Goal: Information Seeking & Learning: Learn about a topic

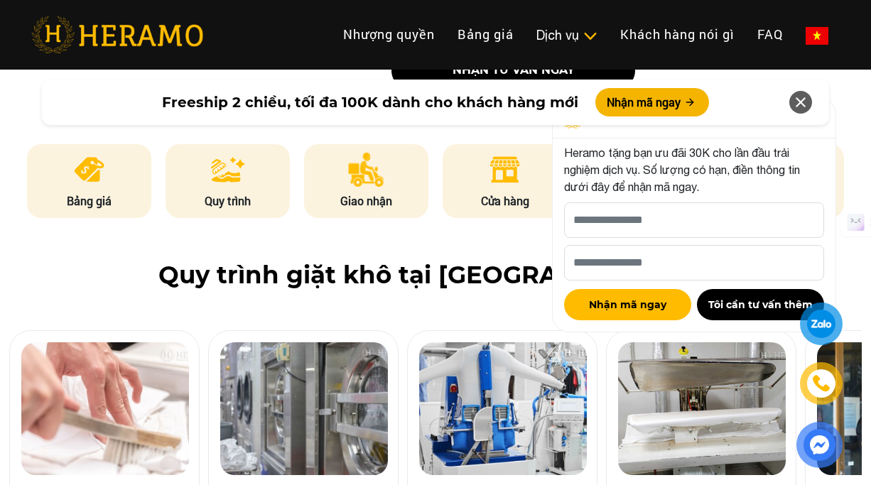
scroll to position [726, 0]
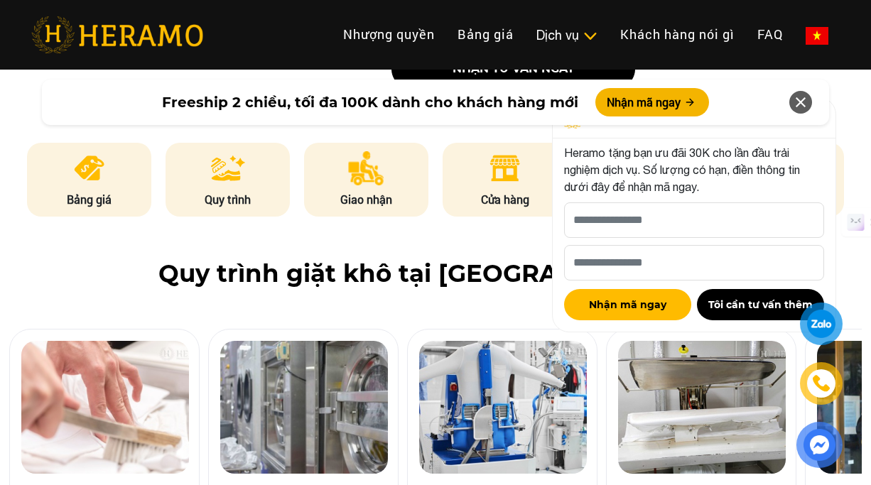
click at [794, 93] on icon at bounding box center [800, 103] width 17 height 26
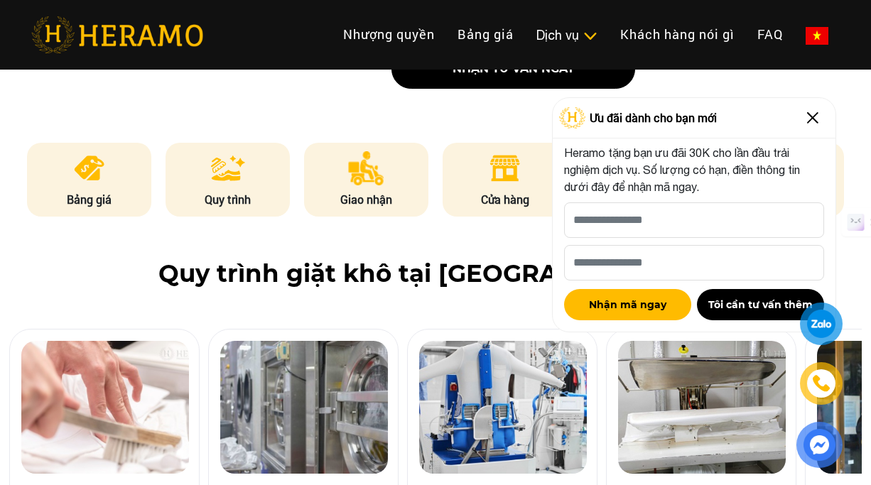
click at [813, 123] on img at bounding box center [813, 118] width 23 height 23
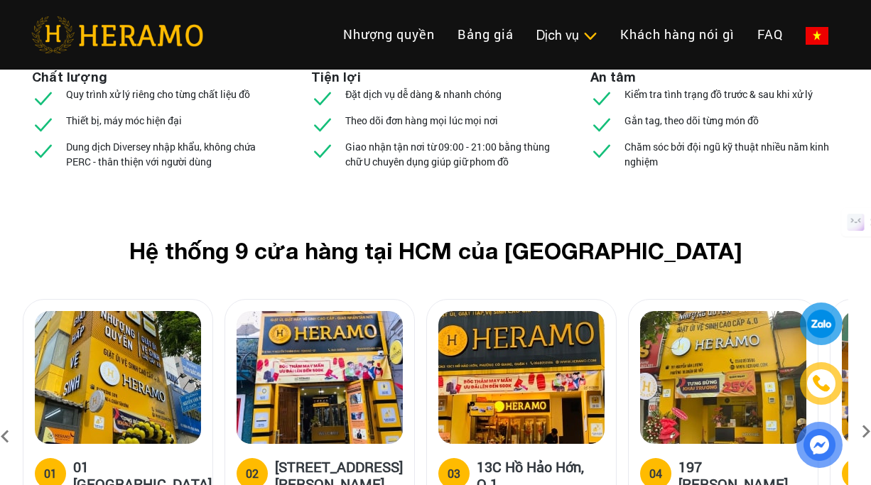
scroll to position [5781, 8]
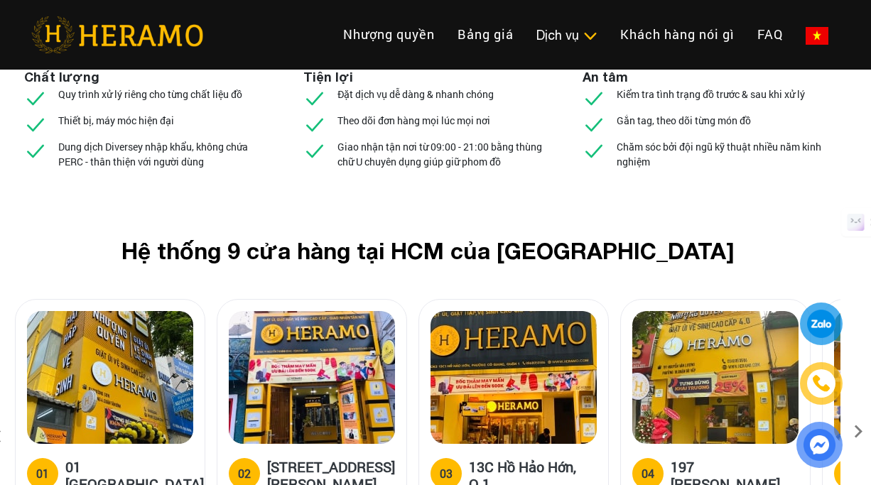
click at [856, 432] on icon at bounding box center [859, 436] width 26 height 9
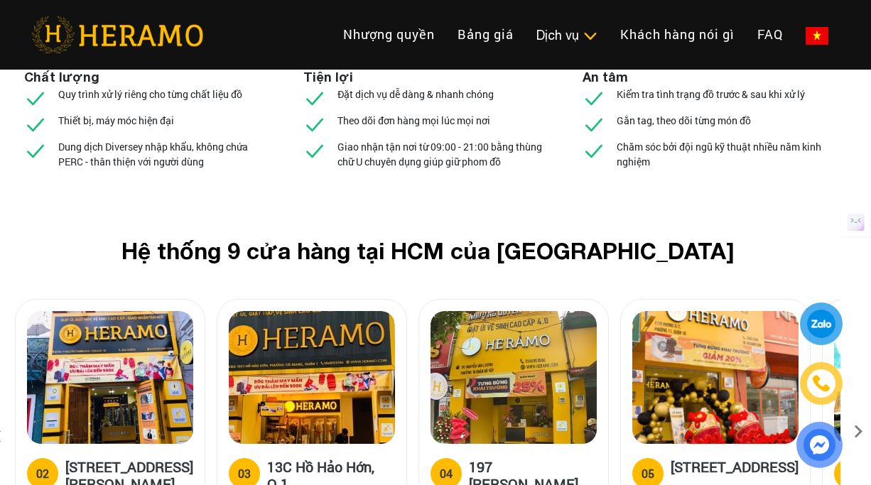
click at [856, 432] on icon at bounding box center [859, 436] width 26 height 9
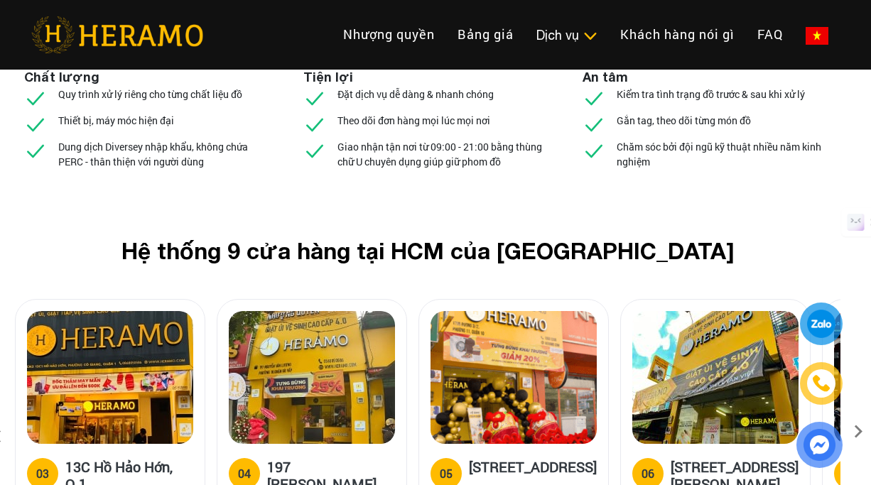
click at [856, 432] on icon at bounding box center [859, 436] width 26 height 9
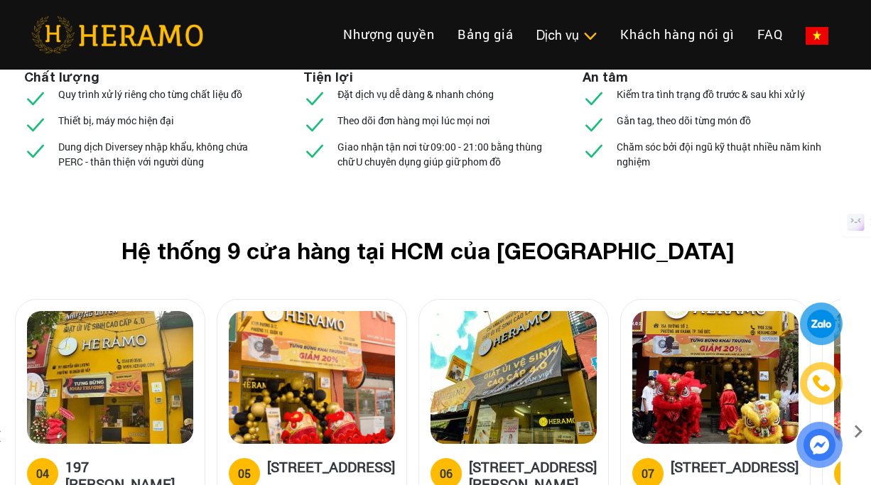
click at [856, 432] on icon at bounding box center [859, 436] width 26 height 9
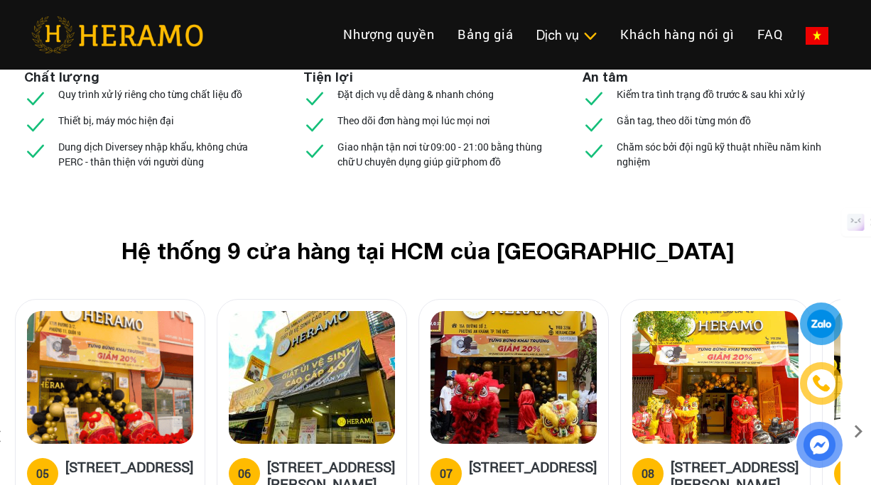
click at [856, 432] on icon at bounding box center [859, 436] width 26 height 9
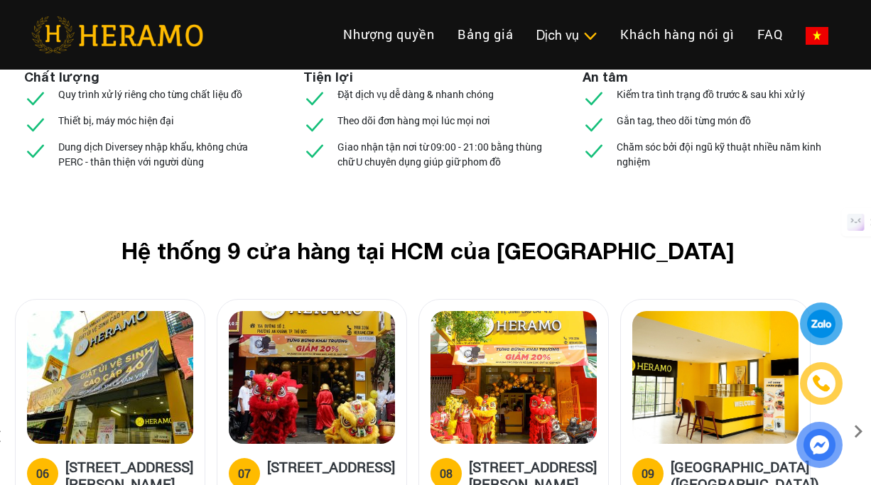
click at [856, 432] on icon at bounding box center [859, 436] width 26 height 9
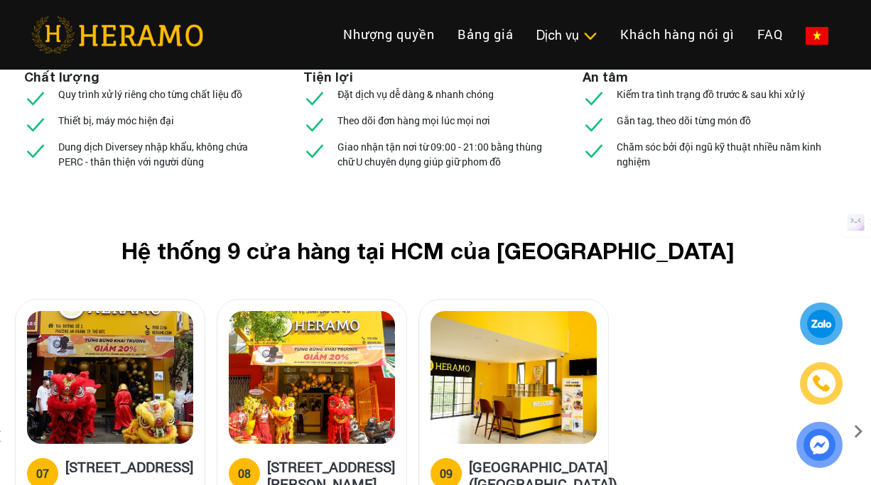
click at [856, 432] on icon at bounding box center [859, 436] width 26 height 9
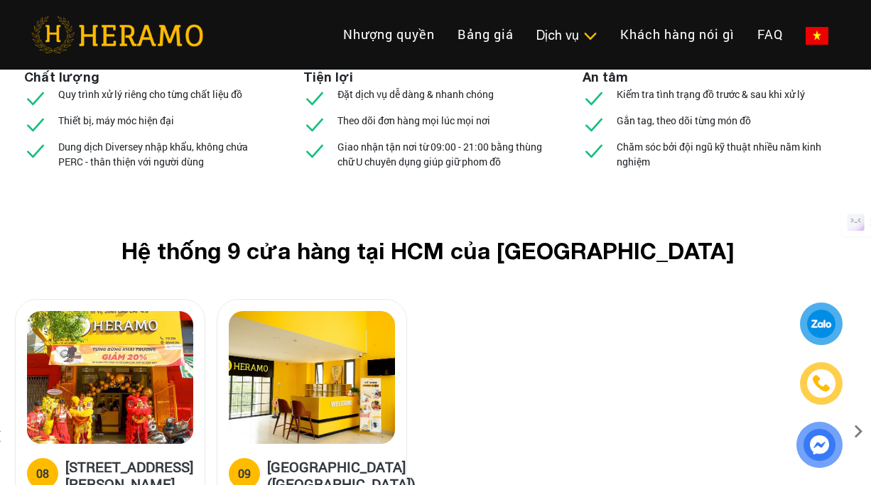
scroll to position [5781, 0]
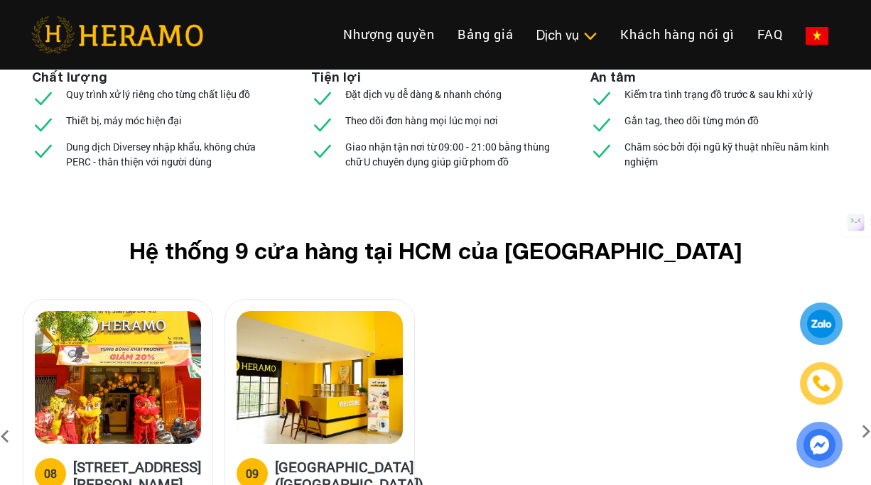
click at [4, 418] on icon at bounding box center [5, 437] width 26 height 38
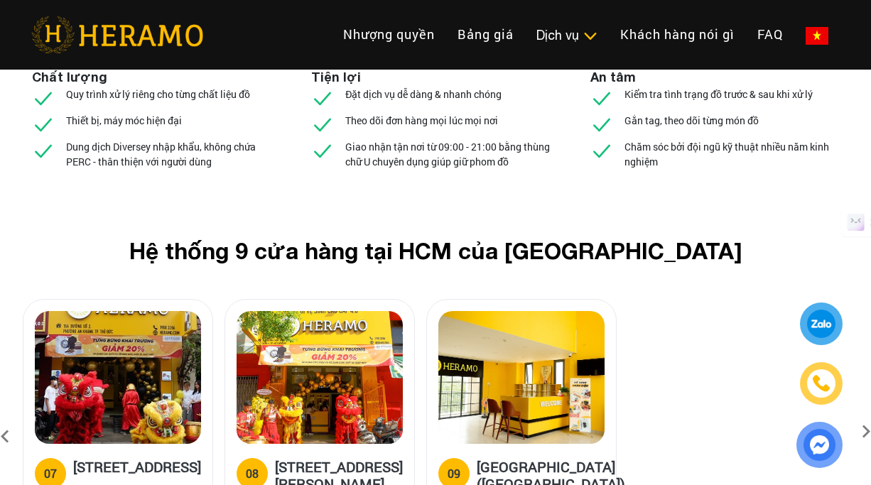
click at [4, 418] on icon at bounding box center [5, 437] width 26 height 38
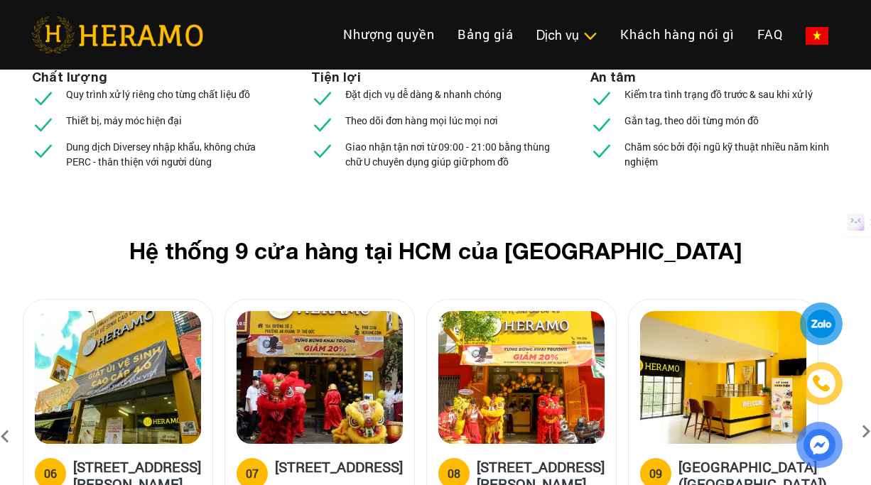
click at [4, 418] on icon at bounding box center [5, 437] width 26 height 38
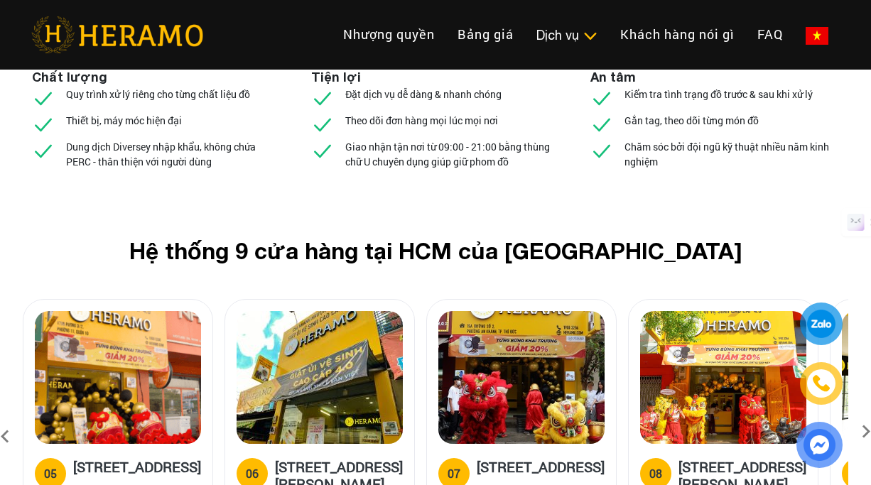
click at [4, 418] on icon at bounding box center [5, 437] width 26 height 38
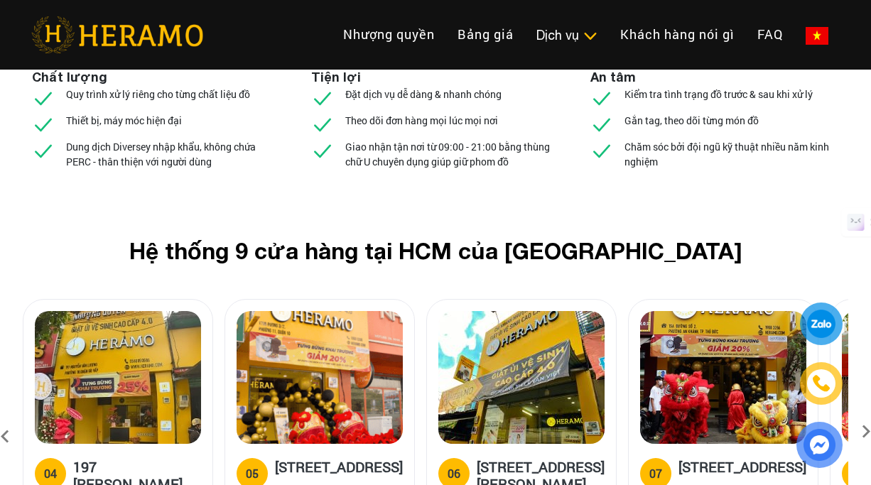
click at [4, 418] on icon at bounding box center [5, 437] width 26 height 38
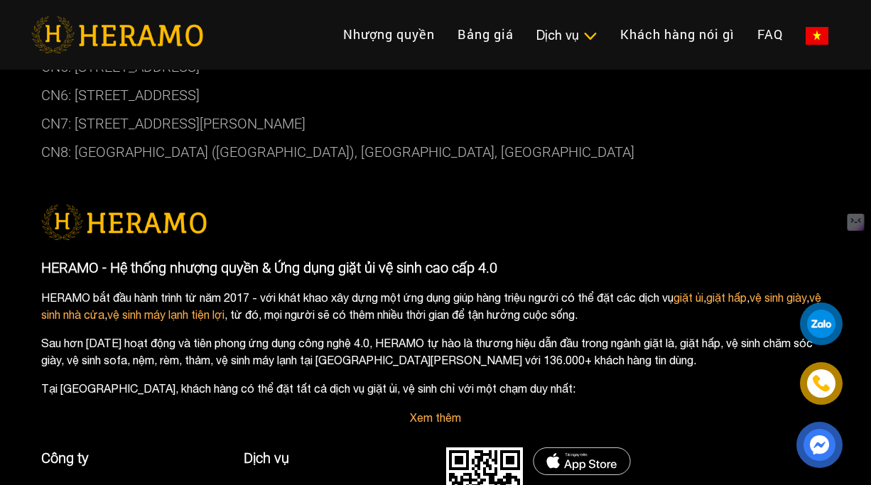
scroll to position [8550, 0]
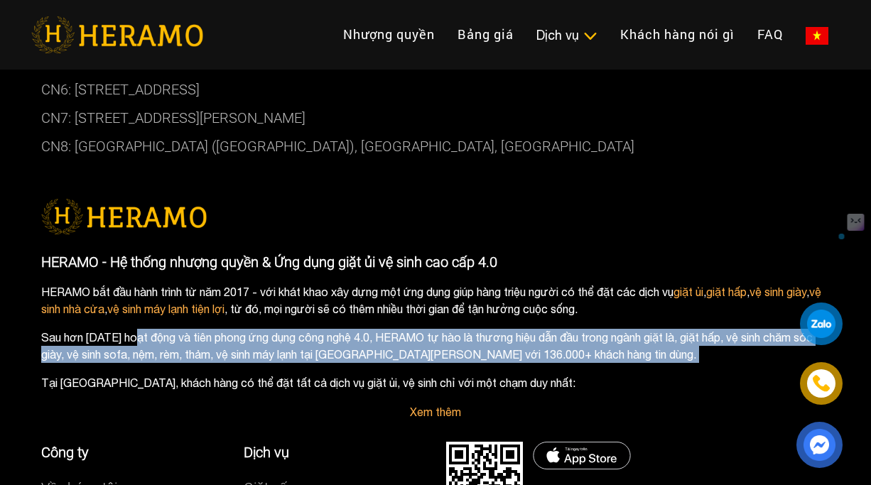
drag, startPoint x: 43, startPoint y: 197, endPoint x: 608, endPoint y: 221, distance: 566.1
click at [608, 252] on div "HERAMO - Hệ thống nhượng quyền & Ứng dụng giặt ủi vệ sinh cao cấp 4.0 HERAMO bắ…" at bounding box center [435, 323] width 789 height 142
